Goal: Use online tool/utility: Utilize a website feature to perform a specific function

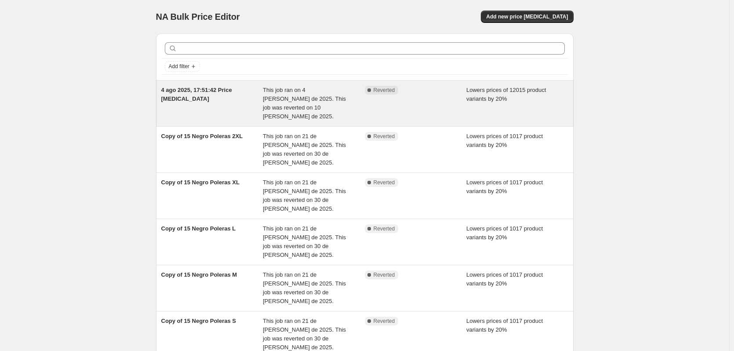
drag, startPoint x: 536, startPoint y: 16, endPoint x: 443, endPoint y: 109, distance: 132.0
click at [455, 92] on div "NA Bulk Price Editor. This page is ready NA Bulk Price Editor Add new price [ME…" at bounding box center [364, 301] width 438 height 602
click at [438, 95] on div "Complete Reverted" at bounding box center [416, 103] width 102 height 35
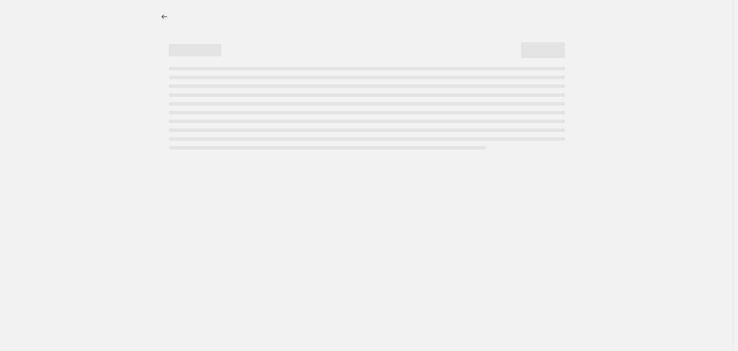
select select "percentage"
select select "product_type"
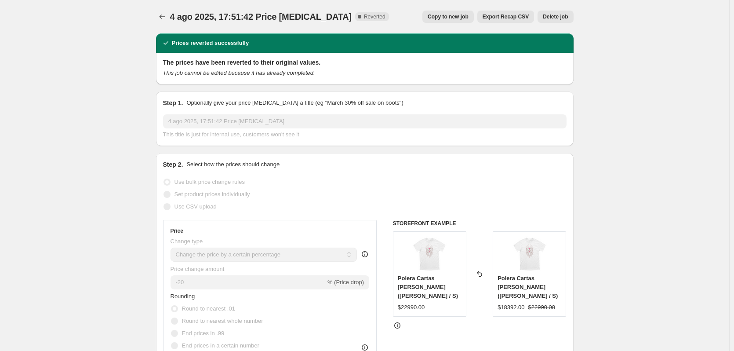
click at [452, 18] on span "Copy to new job" at bounding box center [447, 16] width 41 height 7
select select "percentage"
select select "product_type"
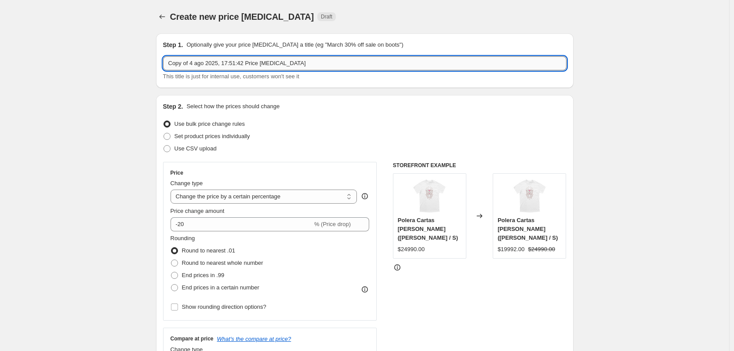
click at [289, 62] on input "Copy of 4 ago 2025, 17:51:42 Price [MEDICAL_DATA]" at bounding box center [364, 63] width 403 height 14
type input "20% new price"
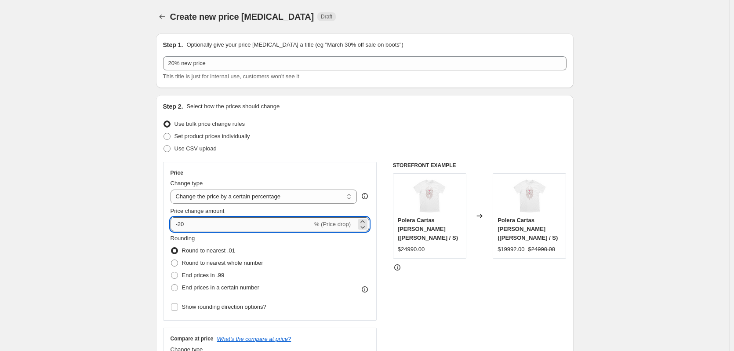
click at [224, 218] on input "-20" at bounding box center [241, 224] width 142 height 14
type input "-25"
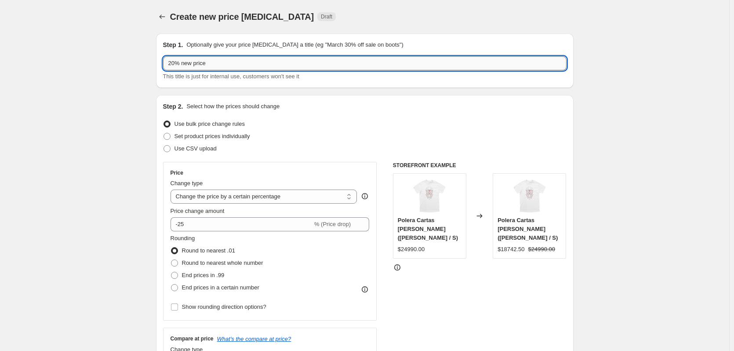
drag, startPoint x: 170, startPoint y: 62, endPoint x: 177, endPoint y: 61, distance: 7.9
click at [177, 61] on input "20% new price" at bounding box center [364, 63] width 403 height 14
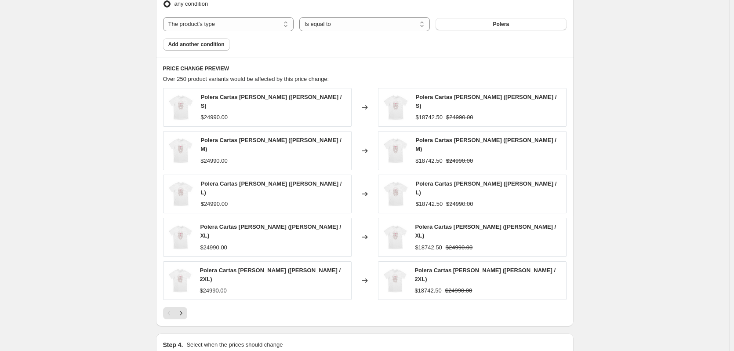
scroll to position [627, 0]
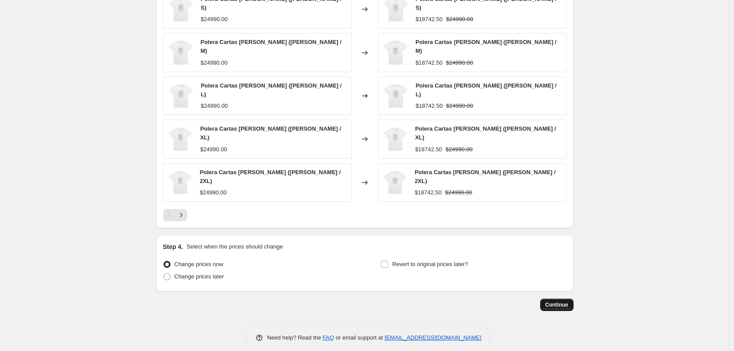
type input "25% new price"
click at [552, 301] on span "Continue" at bounding box center [556, 304] width 23 height 7
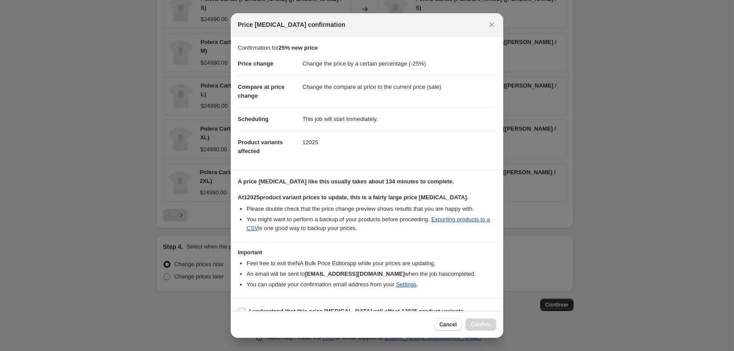
scroll to position [14, 0]
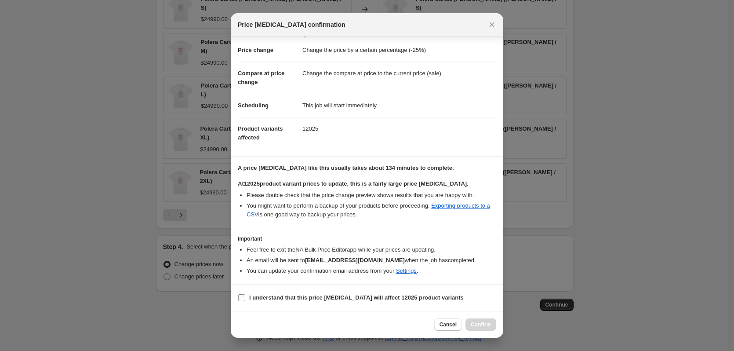
click at [339, 296] on b "I understand that this price [MEDICAL_DATA] will affect 12025 product variants" at bounding box center [356, 297] width 214 height 7
click at [245, 296] on input "I understand that this price [MEDICAL_DATA] will affect 12025 product variants" at bounding box center [241, 297] width 7 height 7
checkbox input "true"
click at [482, 321] on span "Confirm" at bounding box center [480, 324] width 20 height 7
